Goal: Check status

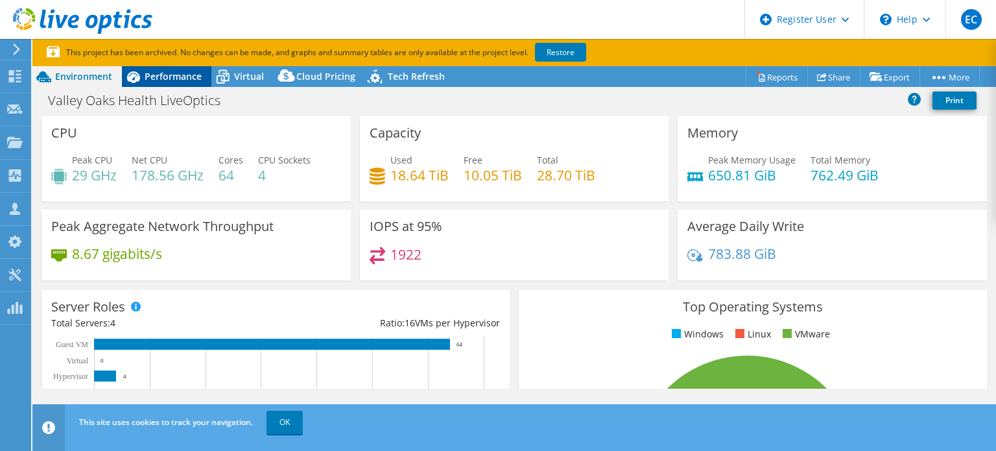
click at [195, 77] on span "Performance" at bounding box center [173, 76] width 57 height 12
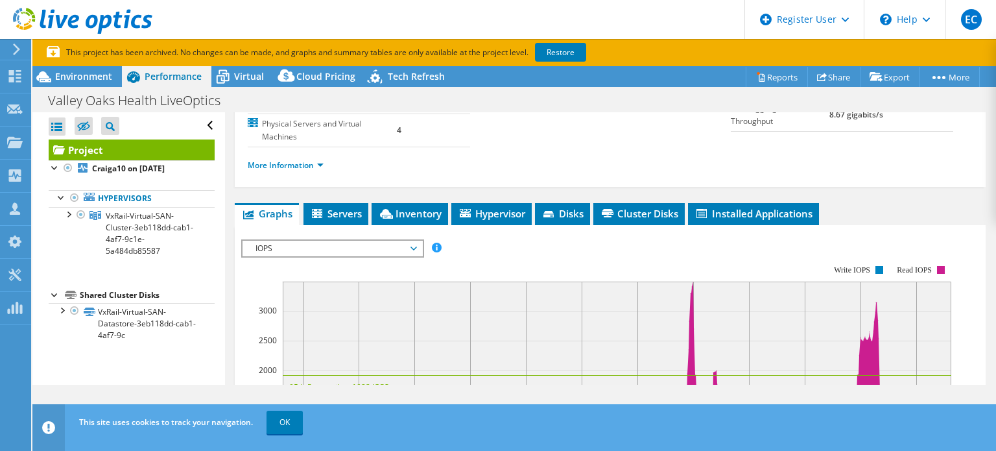
scroll to position [187, 0]
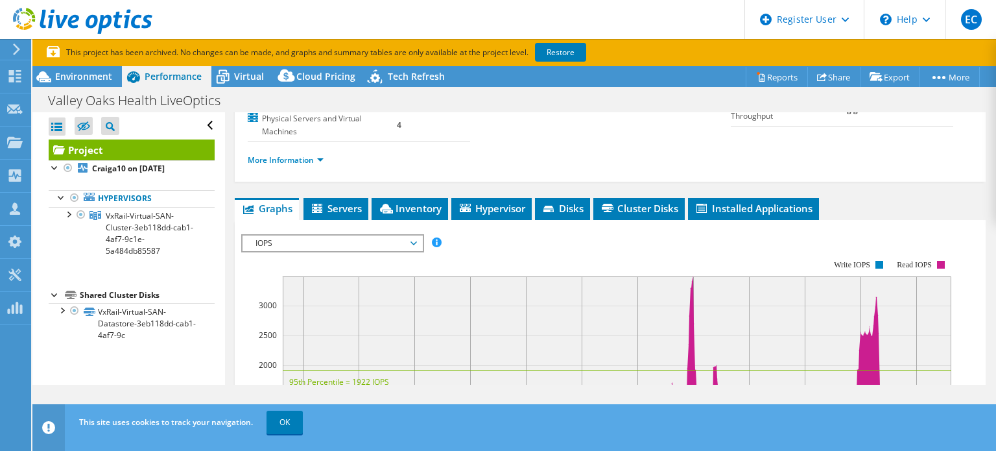
click at [352, 221] on div "IOPS Disk Throughput IO Size Latency Queue Depth CPU Percentage Memory Page Fau…" at bounding box center [610, 437] width 738 height 434
click at [347, 215] on li "Servers" at bounding box center [335, 209] width 65 height 22
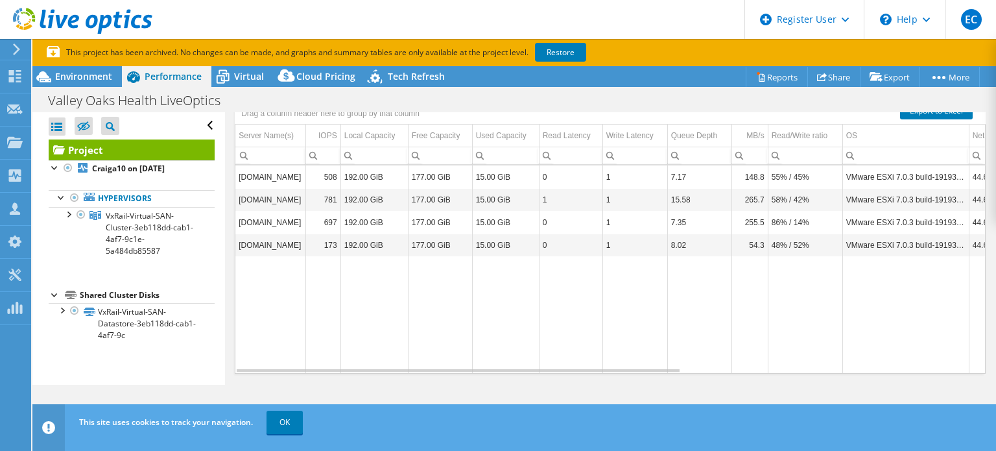
scroll to position [306, 0]
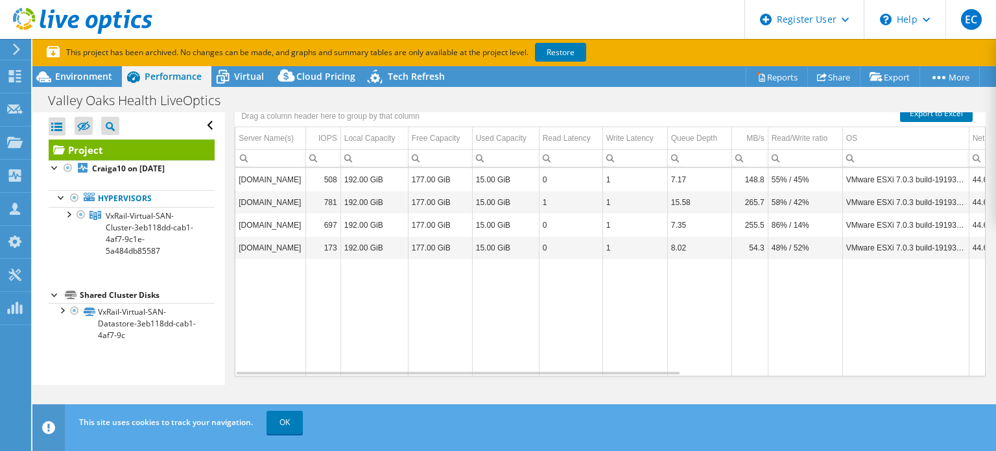
click at [627, 375] on div "Graphs Servers Inventory Hypervisor Disks Cluster Disks Installed Applications …" at bounding box center [610, 240] width 751 height 324
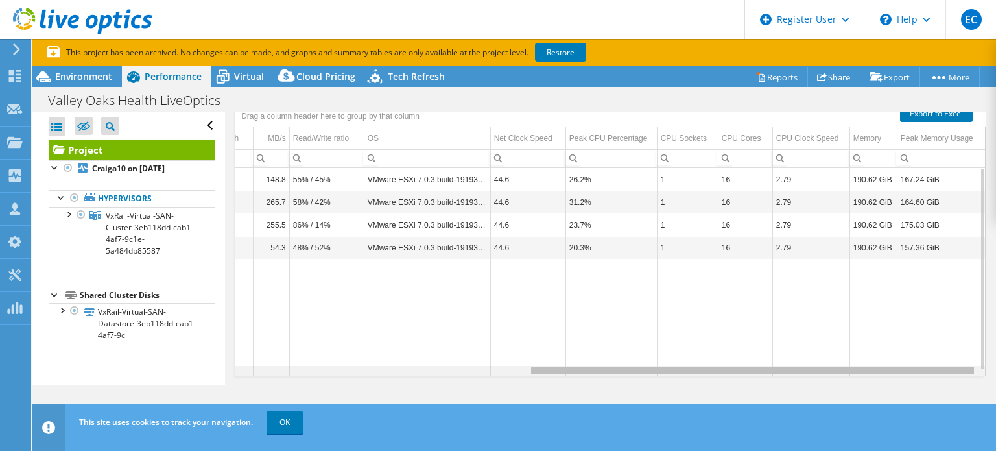
scroll to position [0, 290]
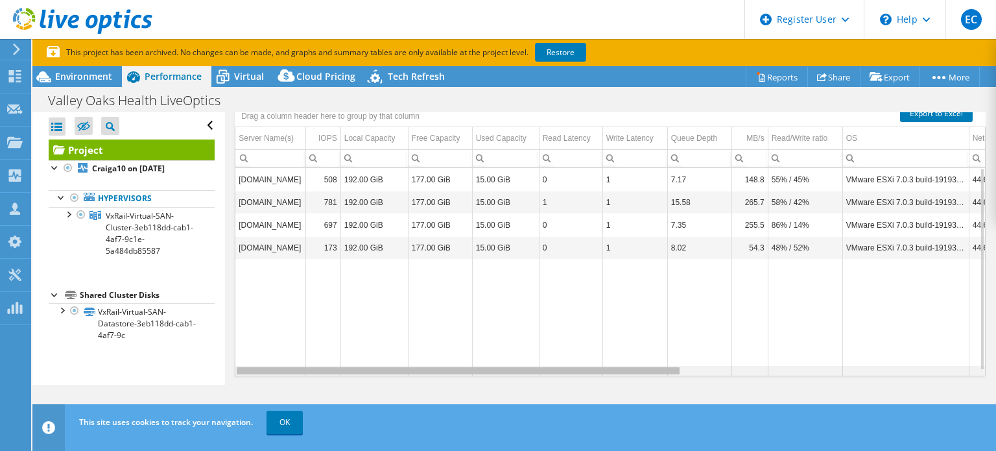
drag, startPoint x: 627, startPoint y: 370, endPoint x: 500, endPoint y: 276, distance: 157.9
click at [500, 276] on body "EC Dell User [PERSON_NAME] [EMAIL_ADDRESS][DOMAIN_NAME] Dell My Profile Log Out…" at bounding box center [498, 225] width 996 height 451
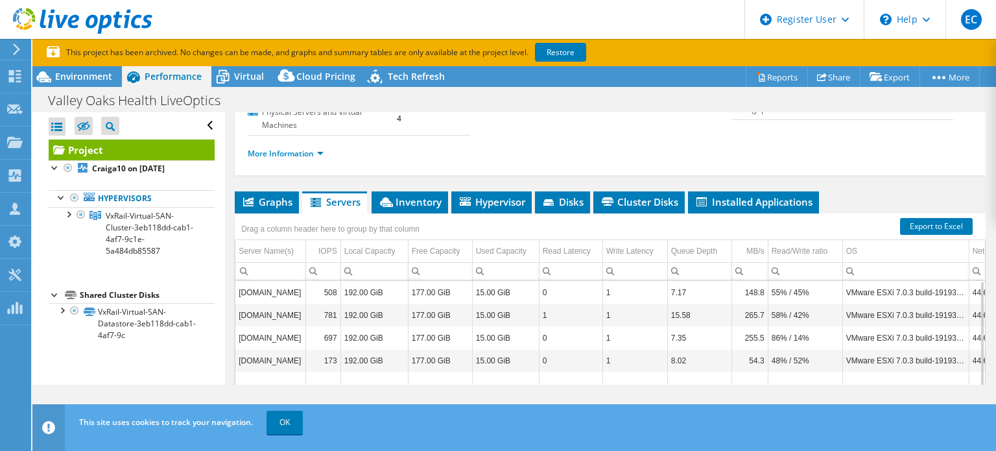
scroll to position [192, 0]
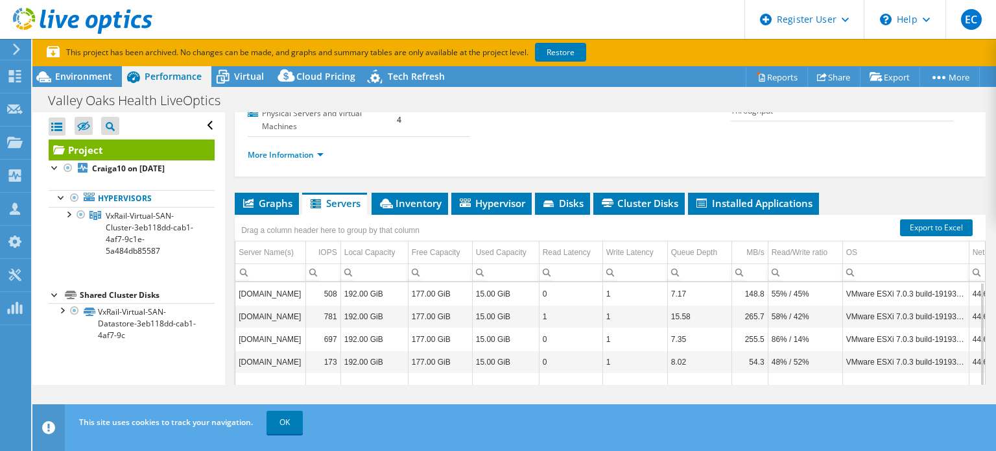
click at [416, 215] on div "Drag a column header here to group by that column" at bounding box center [330, 229] width 191 height 28
click at [436, 200] on span "Inventory" at bounding box center [410, 202] width 64 height 13
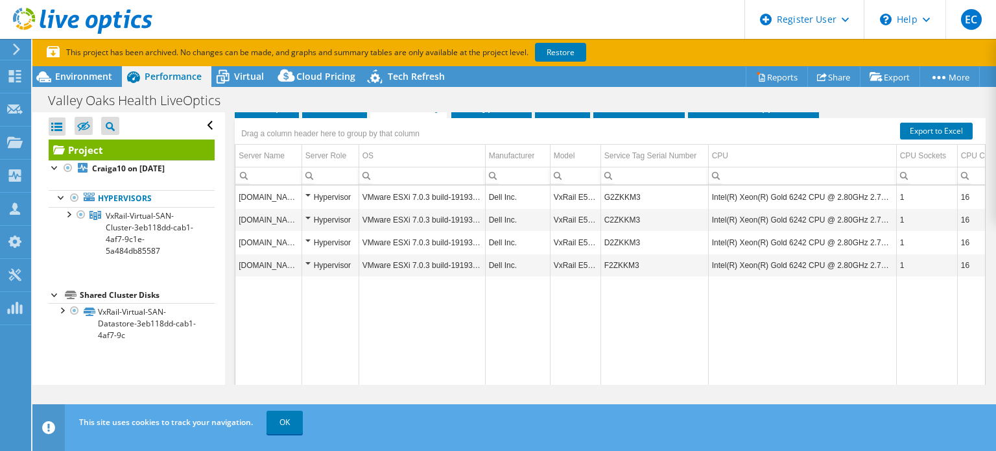
scroll to position [286, 0]
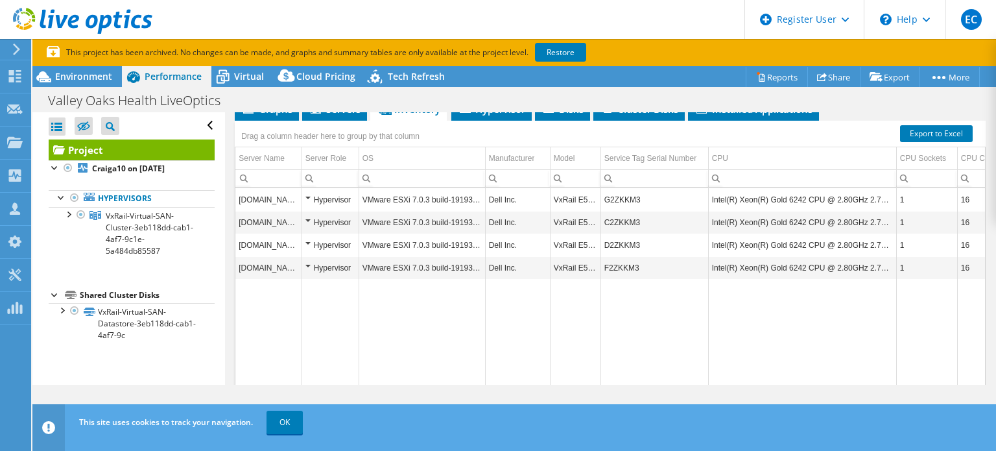
click at [612, 196] on td "G2ZKKM3" at bounding box center [654, 199] width 108 height 23
